Goal: Transaction & Acquisition: Purchase product/service

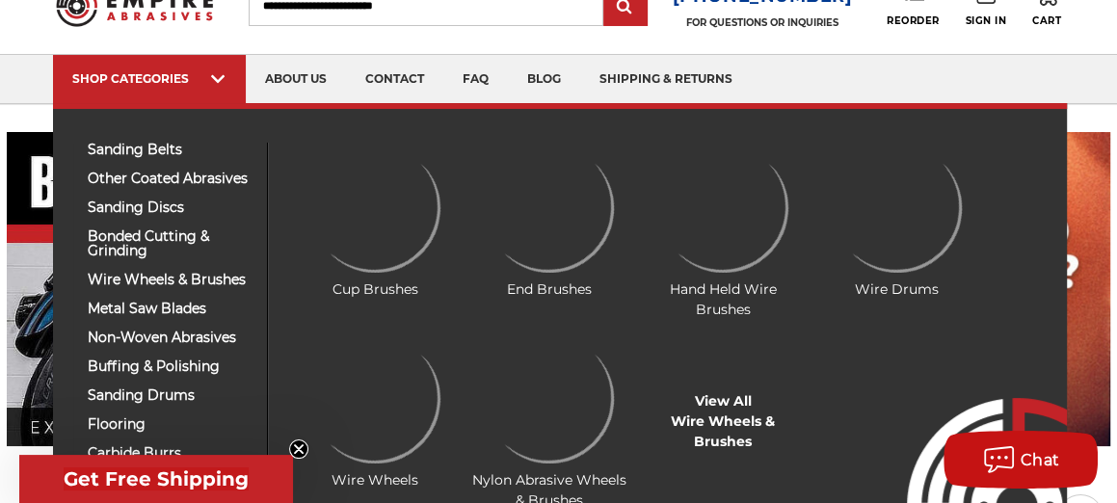
scroll to position [96, 0]
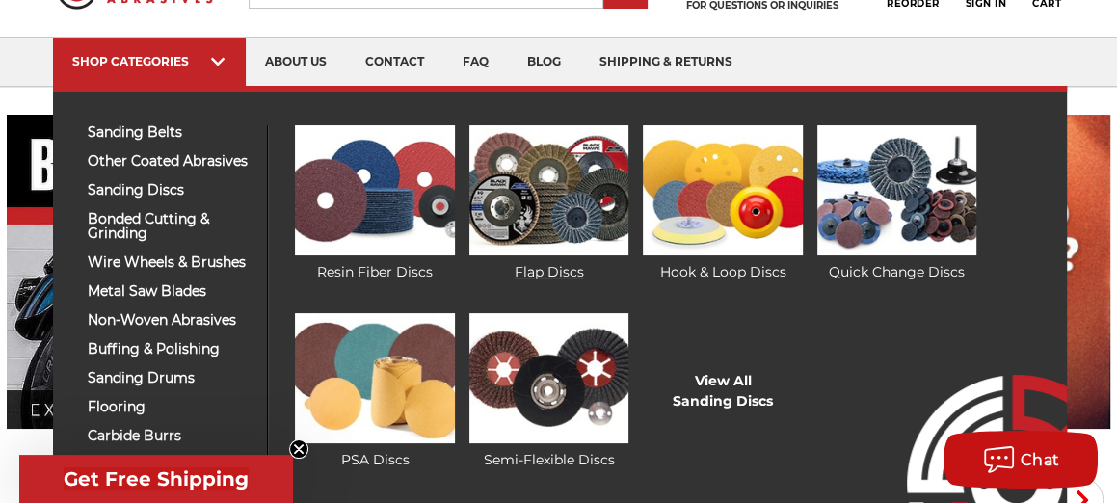
click at [536, 185] on img at bounding box center [549, 190] width 159 height 130
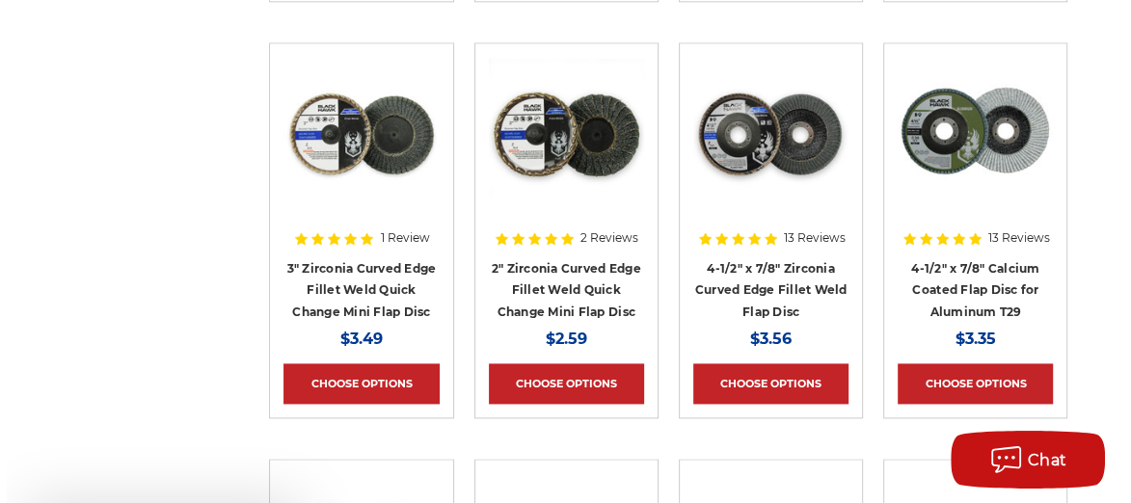
scroll to position [1636, 0]
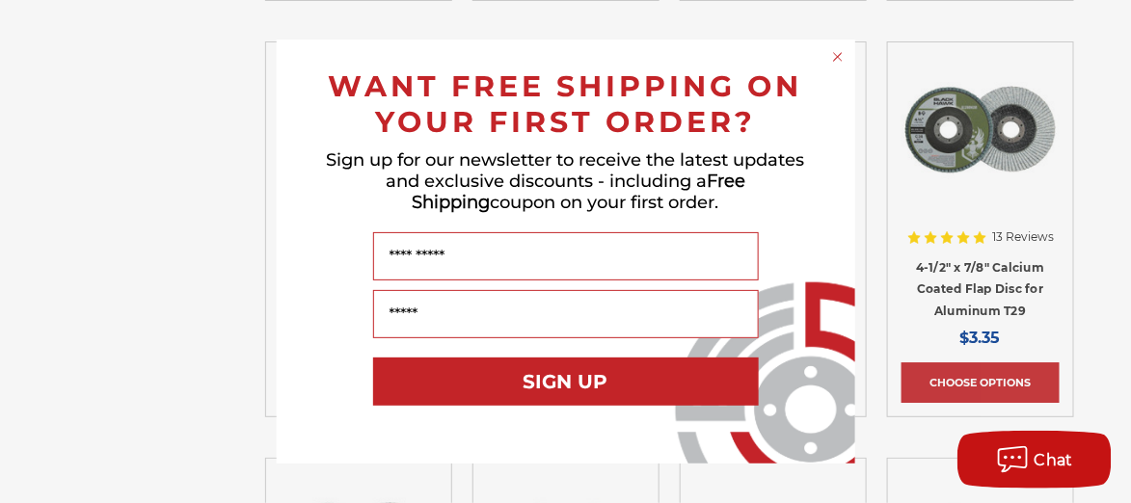
click at [840, 59] on circle "Close dialog" at bounding box center [837, 57] width 18 height 18
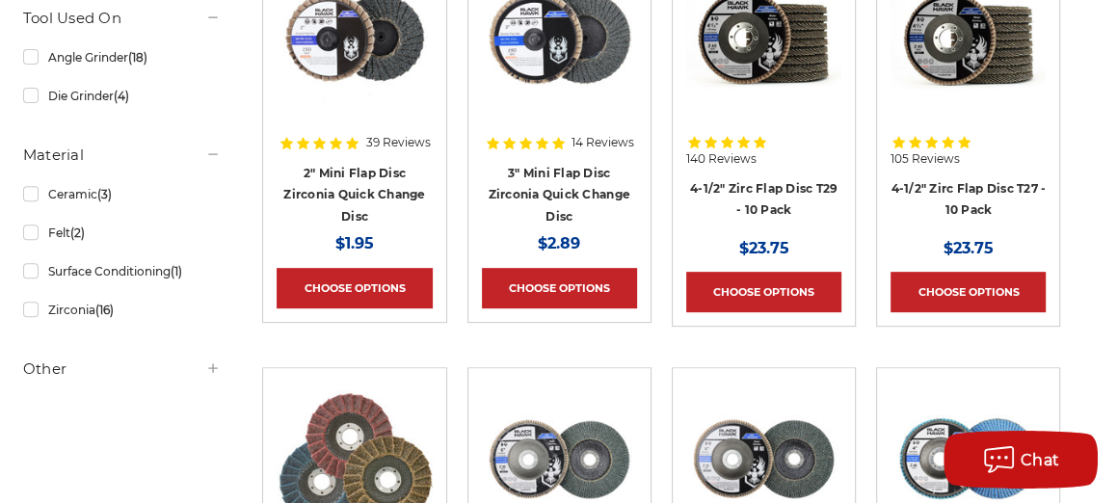
scroll to position [289, 0]
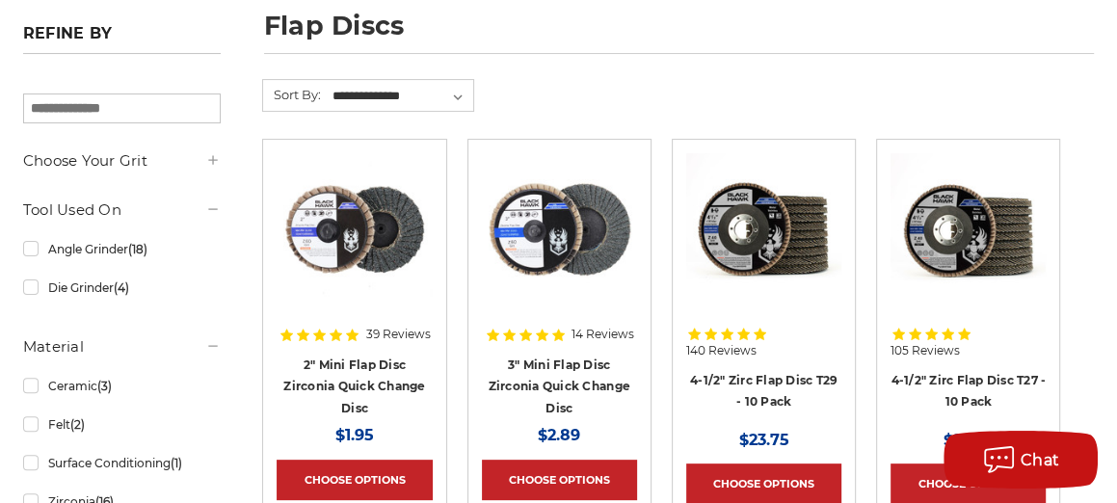
click at [344, 235] on img at bounding box center [354, 230] width 155 height 154
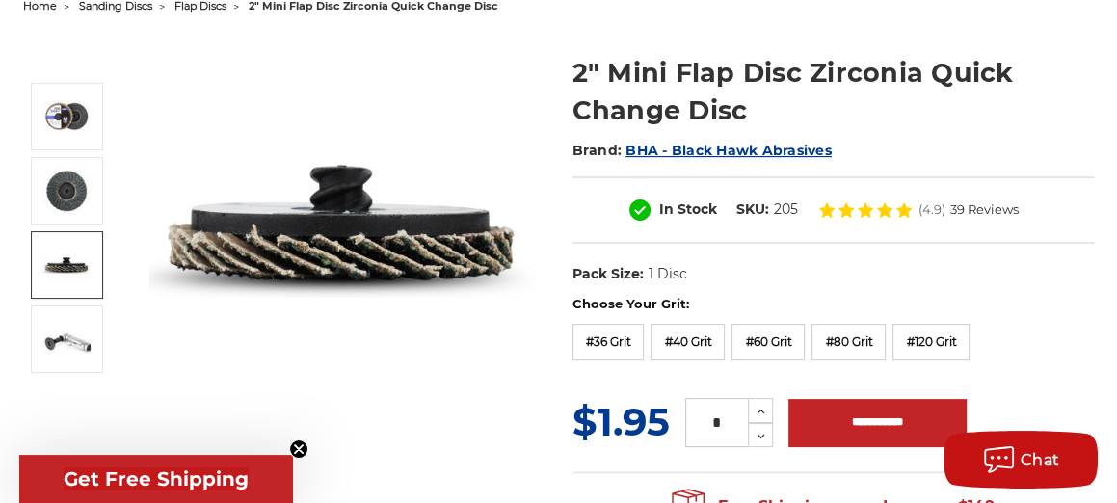
scroll to position [193, 0]
